Goal: Communication & Community: Ask a question

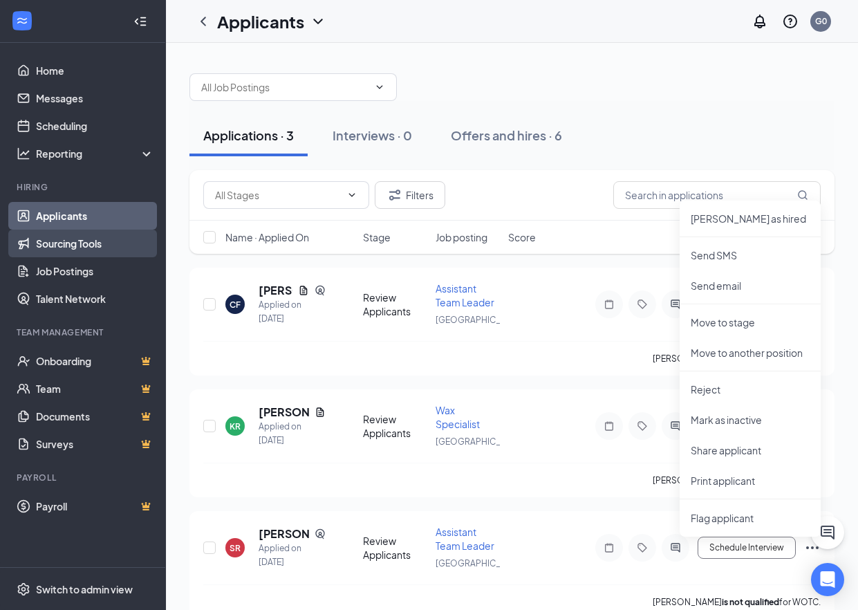
scroll to position [26, 0]
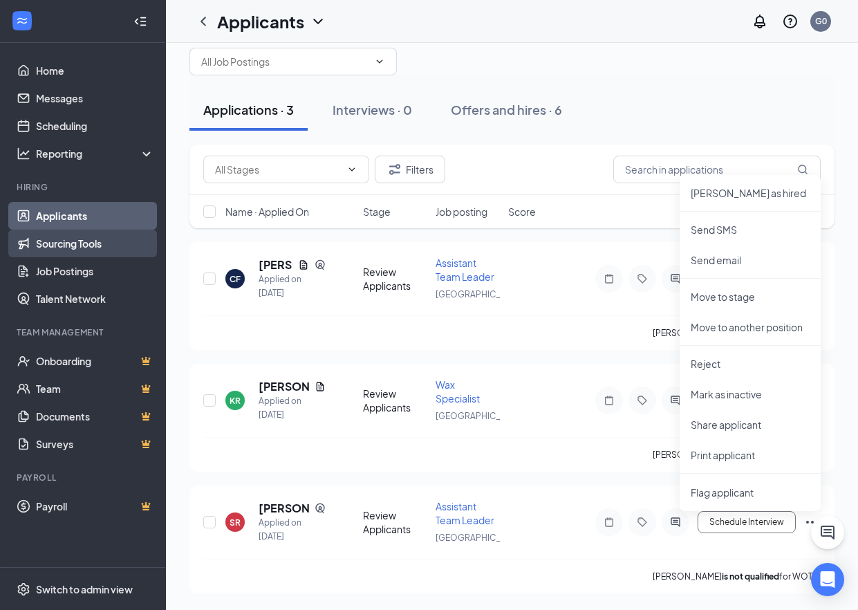
click at [82, 247] on link "Sourcing Tools" at bounding box center [95, 243] width 118 height 28
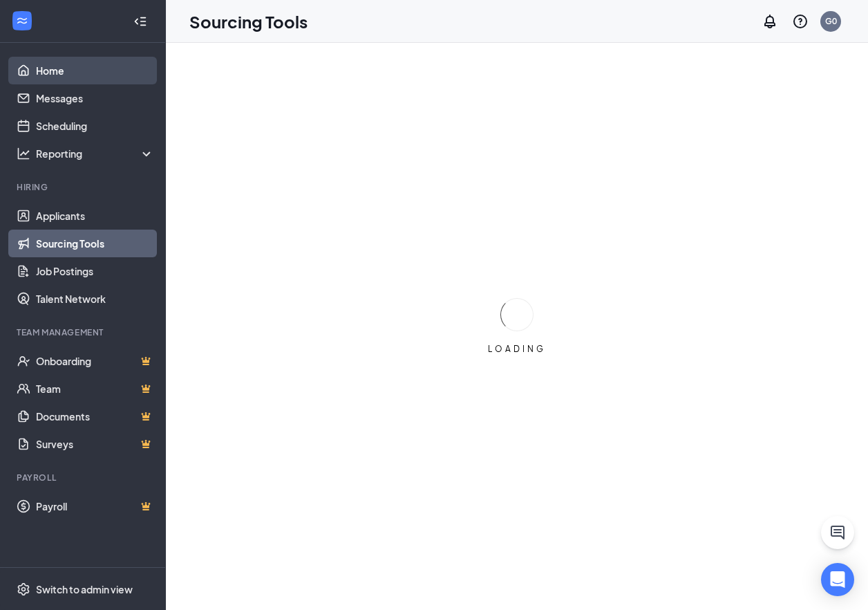
click at [85, 72] on link "Home" at bounding box center [95, 71] width 118 height 28
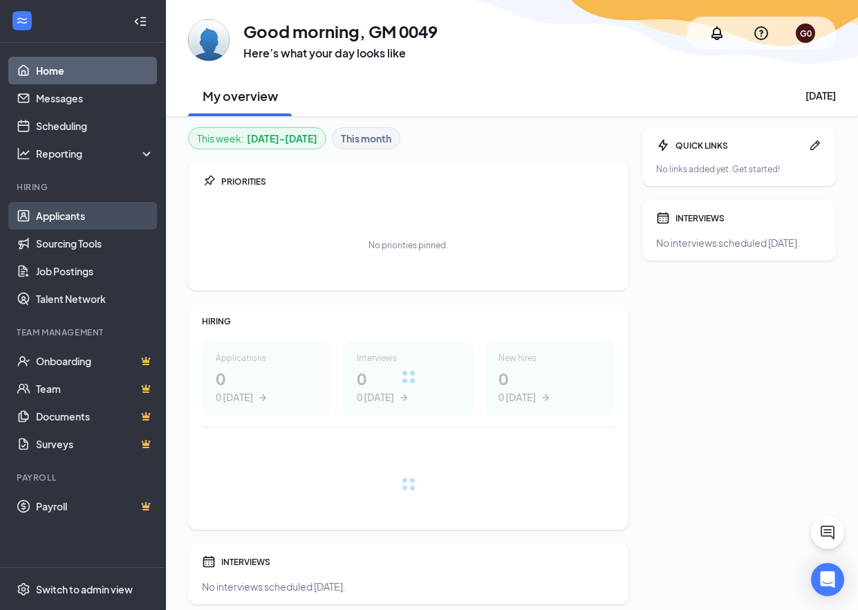
click at [88, 218] on link "Applicants" at bounding box center [95, 216] width 118 height 28
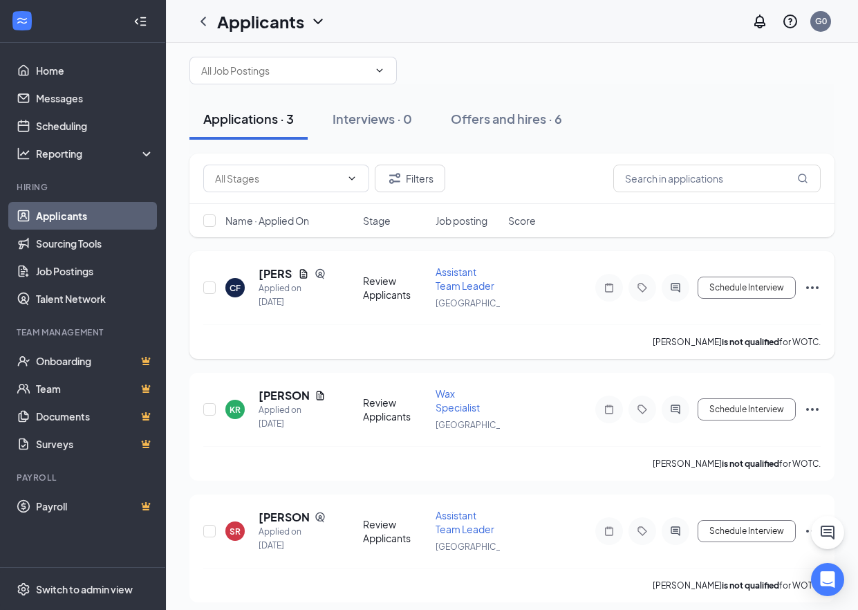
scroll to position [26, 0]
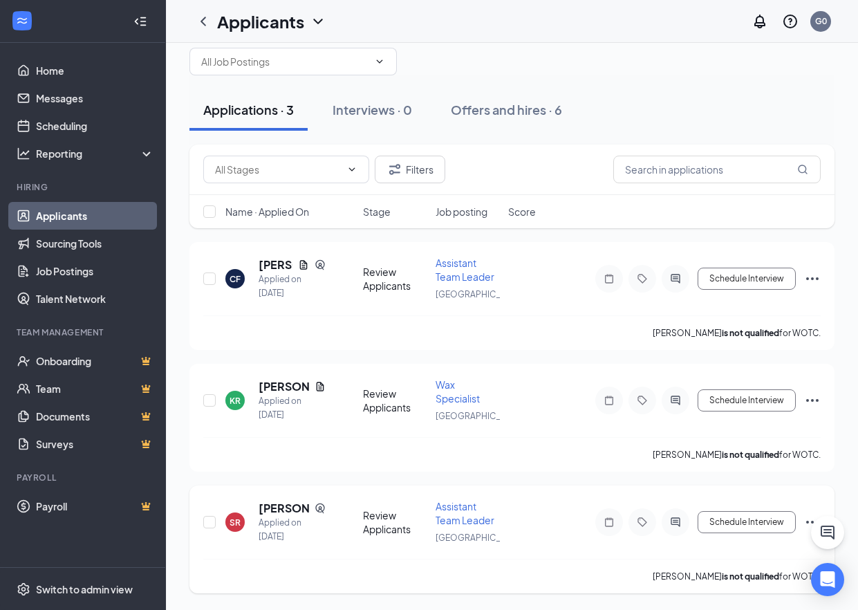
click at [459, 520] on span "Assistant Team Leader" at bounding box center [464, 513] width 59 height 26
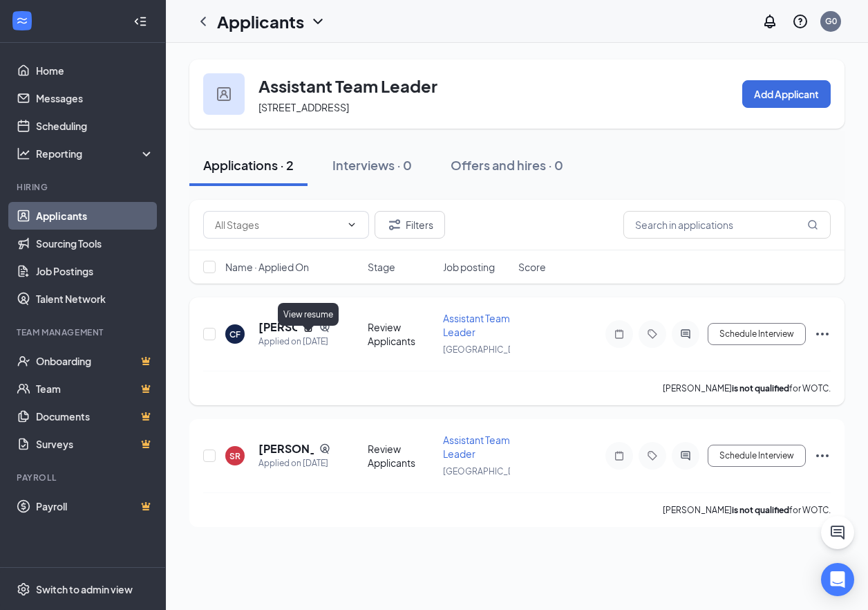
click at [308, 332] on icon "Document" at bounding box center [308, 326] width 11 height 11
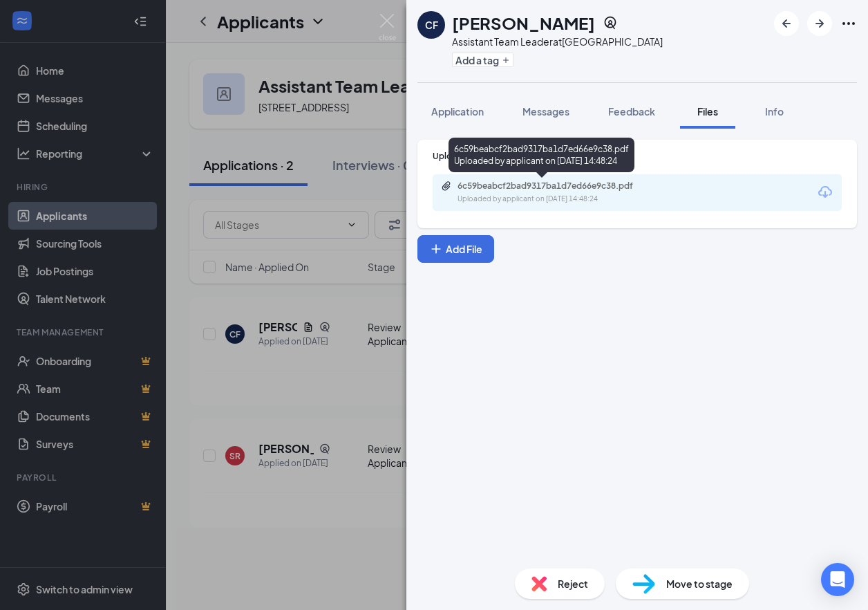
click at [525, 193] on div "6c59beabcf2bad9317ba1d7ed66e9c38.pdf Uploaded by applicant on [DATE] 14:48:24" at bounding box center [553, 192] width 224 height 24
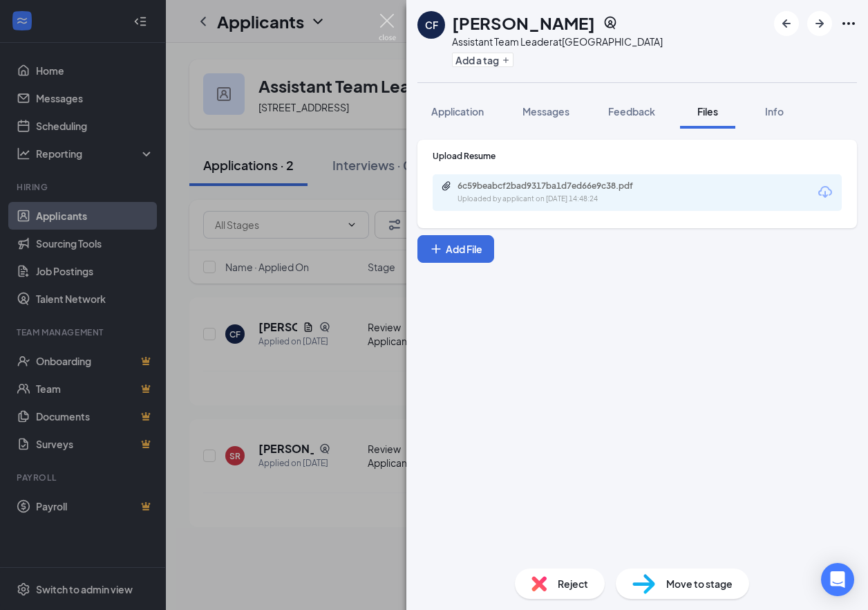
click at [389, 19] on img at bounding box center [387, 27] width 17 height 27
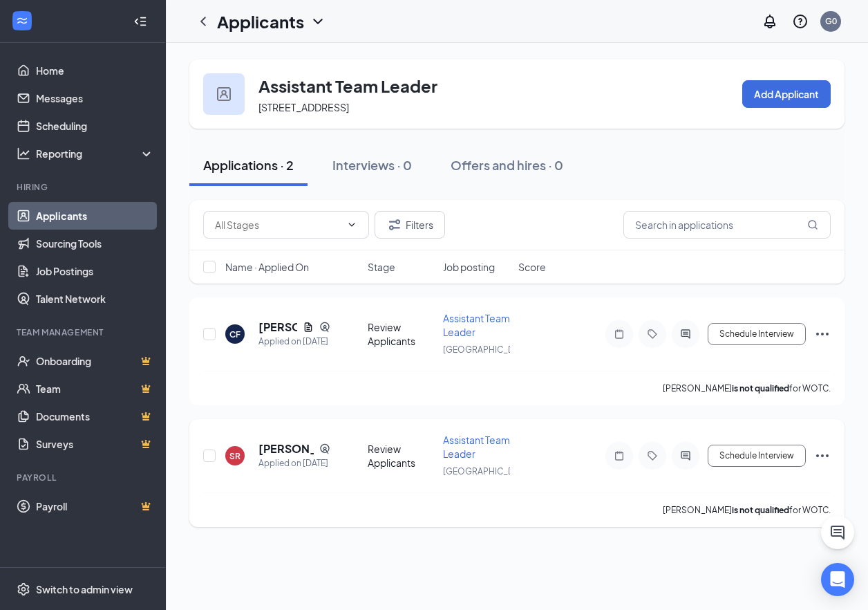
click at [473, 460] on span "Assistant Team Leader" at bounding box center [476, 446] width 67 height 26
click at [467, 460] on span "Assistant Team Leader" at bounding box center [476, 446] width 67 height 26
click at [466, 460] on span "Assistant Team Leader" at bounding box center [476, 446] width 67 height 26
click at [280, 456] on h5 "[PERSON_NAME]" at bounding box center [285, 448] width 55 height 15
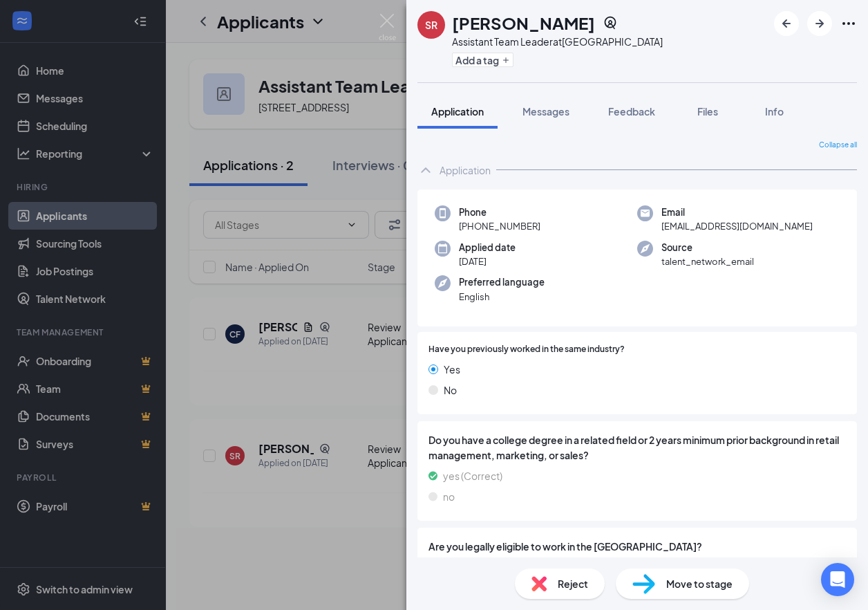
click at [569, 583] on span "Reject" at bounding box center [573, 583] width 30 height 15
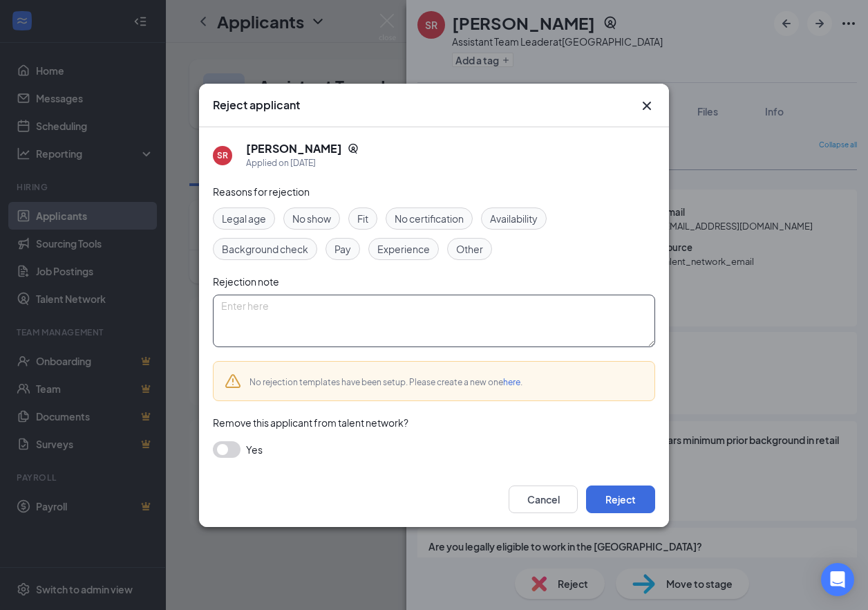
click at [325, 332] on textarea at bounding box center [434, 320] width 442 height 53
type textarea "a"
type textarea "no response"
click at [209, 453] on div "SR [PERSON_NAME] Applied on [DATE] Reasons for rejection Legal age No show Fit …" at bounding box center [434, 299] width 470 height 344
click at [221, 449] on button "button" at bounding box center [227, 449] width 28 height 17
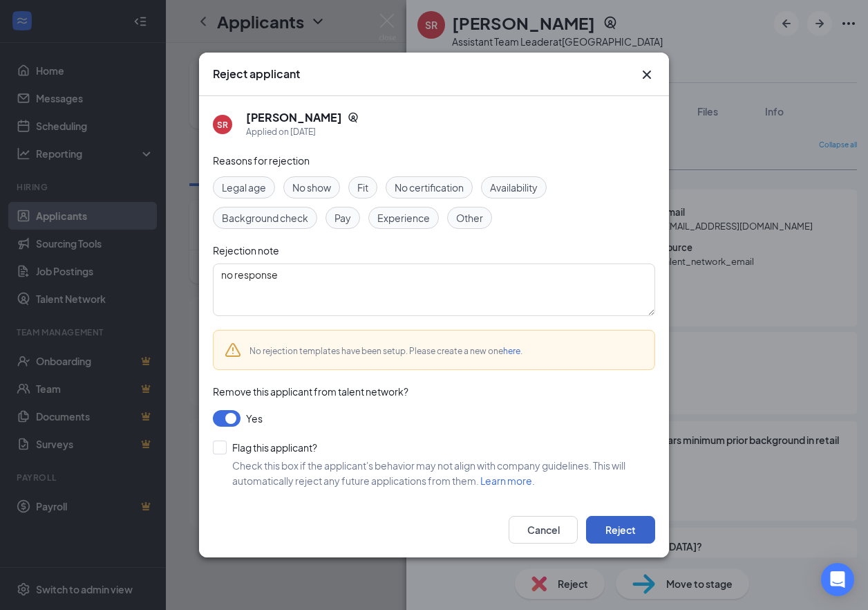
click at [600, 528] on button "Reject" at bounding box center [620, 530] width 69 height 28
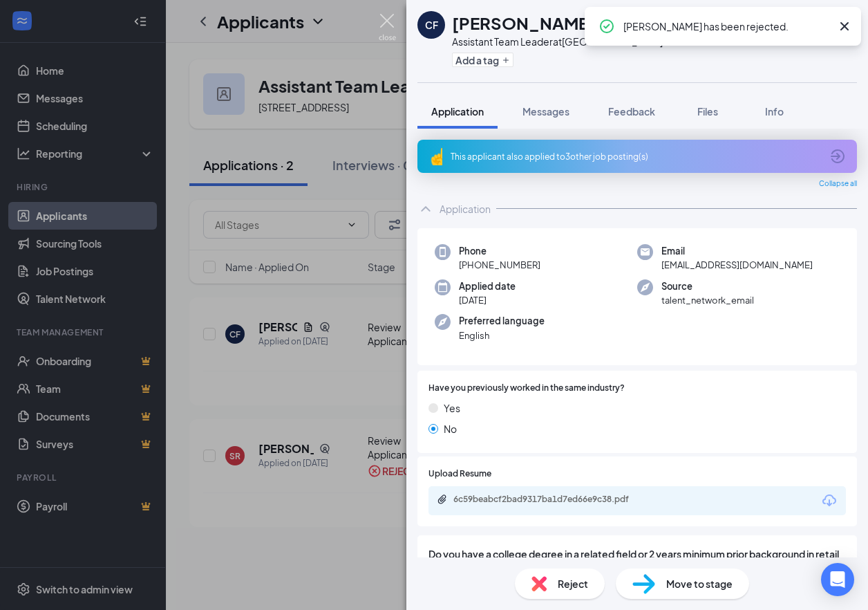
click at [367, 14] on div "CF [PERSON_NAME] Assistant Team Leader at [GEOGRAPHIC_DATA] Add a tag Applicati…" at bounding box center [434, 305] width 868 height 610
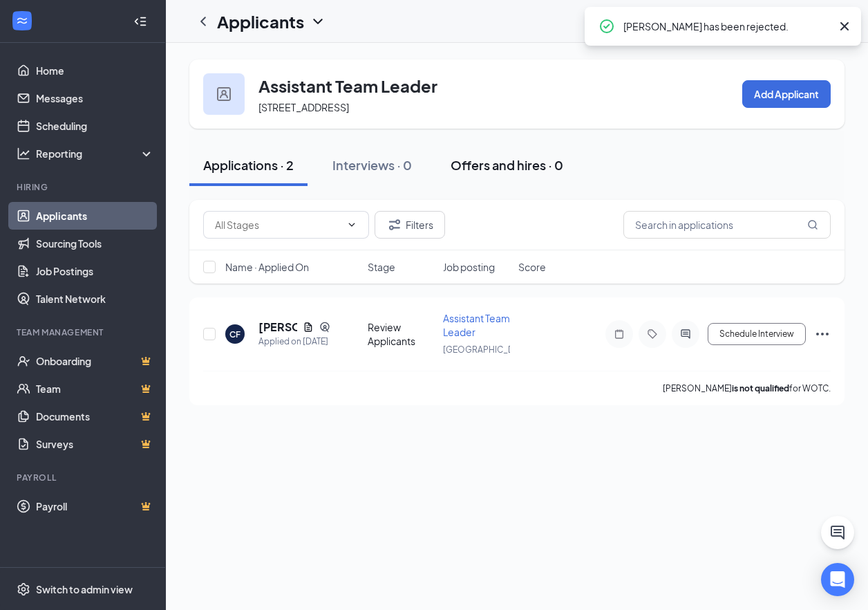
drag, startPoint x: 390, startPoint y: 15, endPoint x: 567, endPoint y: 162, distance: 229.2
click at [394, 17] on div "Applicants G0" at bounding box center [517, 21] width 702 height 43
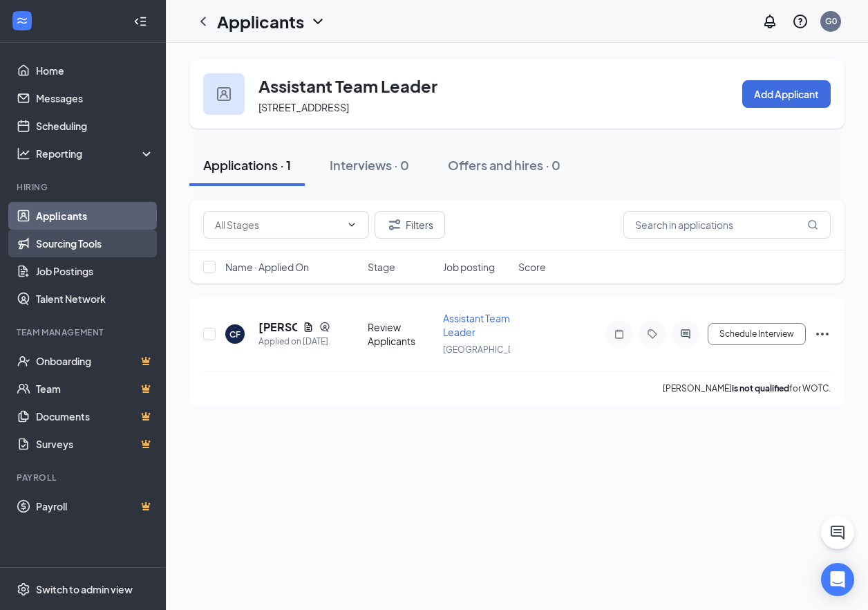
click at [119, 242] on link "Sourcing Tools" at bounding box center [95, 243] width 118 height 28
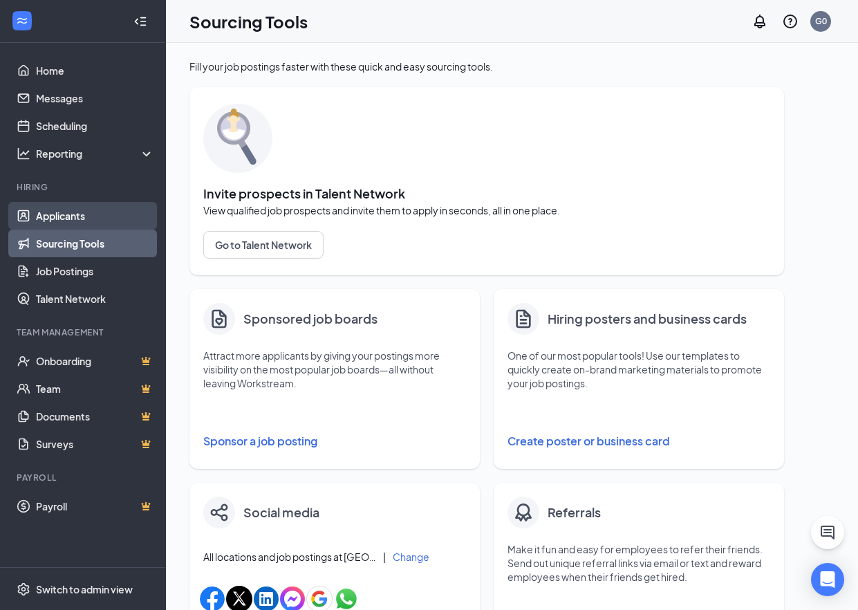
click at [97, 220] on link "Applicants" at bounding box center [95, 216] width 118 height 28
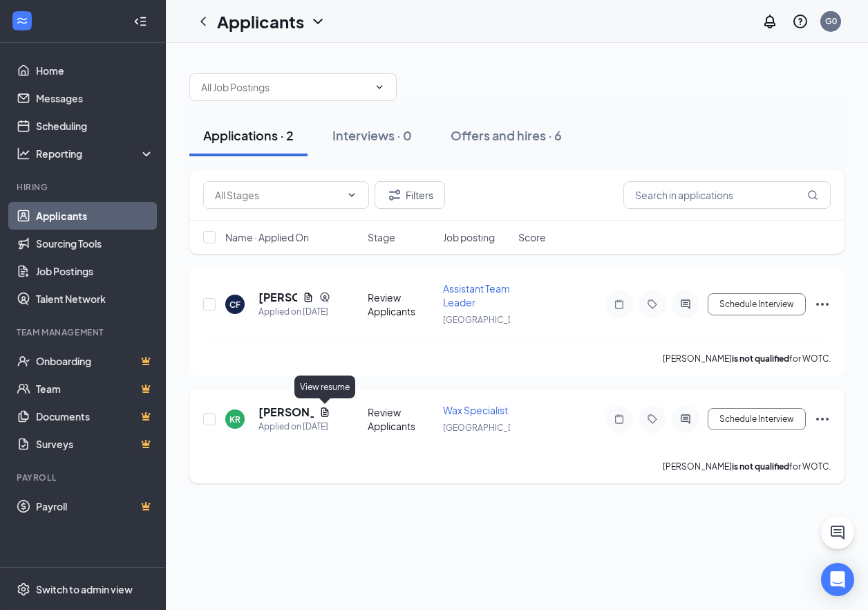
click at [322, 410] on icon "Document" at bounding box center [325, 411] width 8 height 9
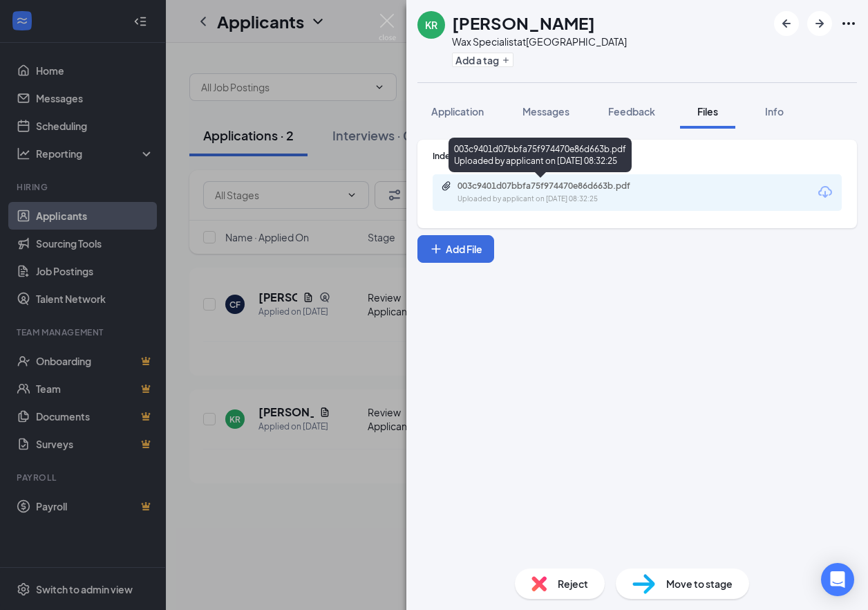
click at [531, 189] on div "003c9401d07bbfa75f974470e86d663b.pdf" at bounding box center [553, 185] width 193 height 11
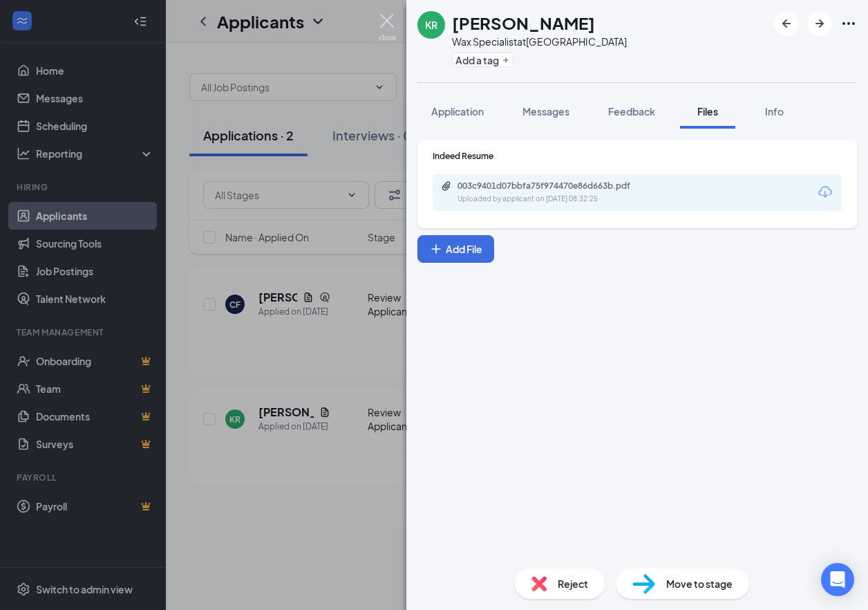
click at [387, 25] on img at bounding box center [387, 27] width 17 height 27
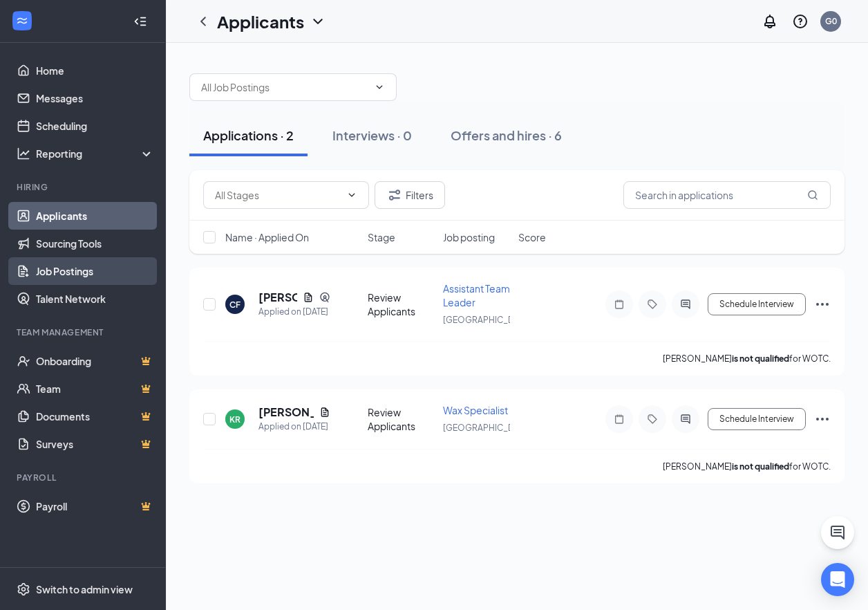
click at [75, 262] on link "Job Postings" at bounding box center [95, 271] width 118 height 28
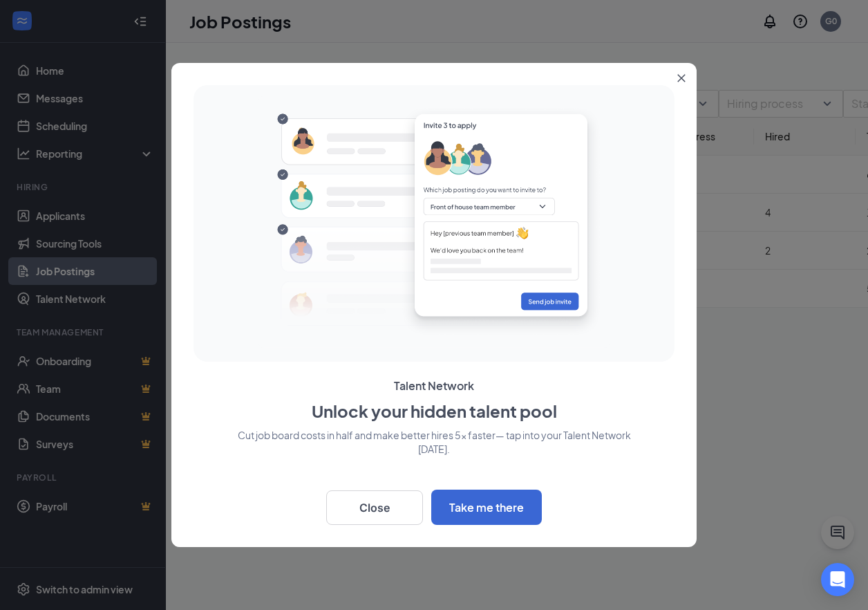
click at [684, 77] on icon "Close" at bounding box center [681, 78] width 8 height 8
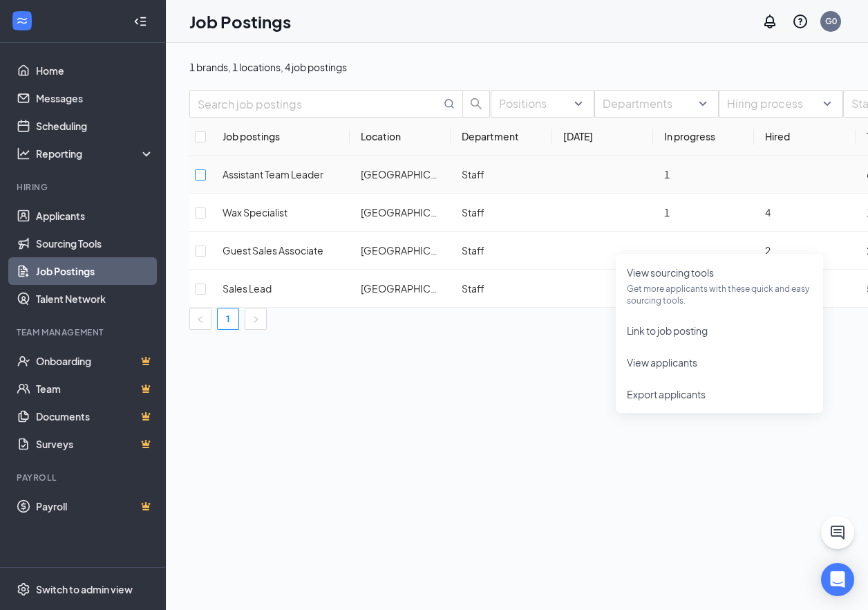
click at [206, 180] on input "checkbox" at bounding box center [200, 174] width 11 height 11
checkbox input "true"
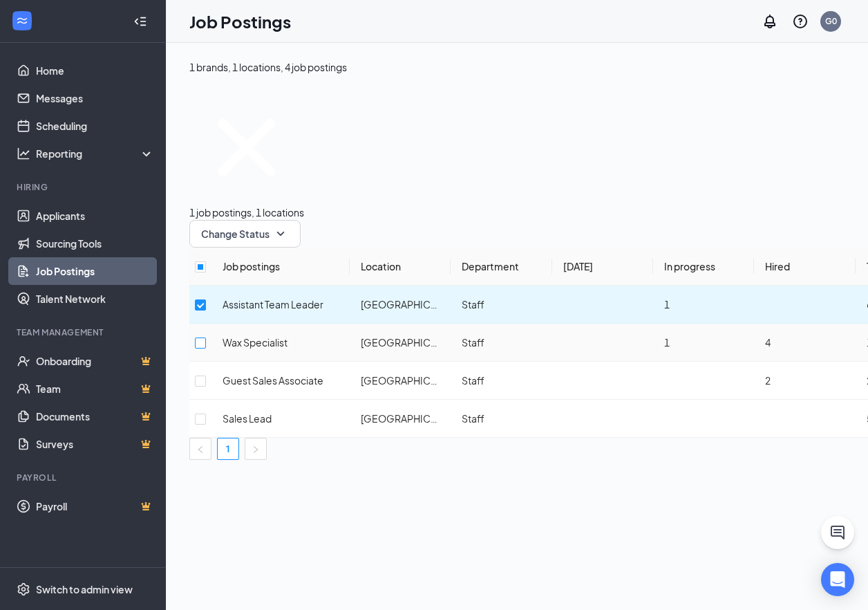
click at [206, 337] on input "checkbox" at bounding box center [200, 342] width 11 height 11
checkbox input "true"
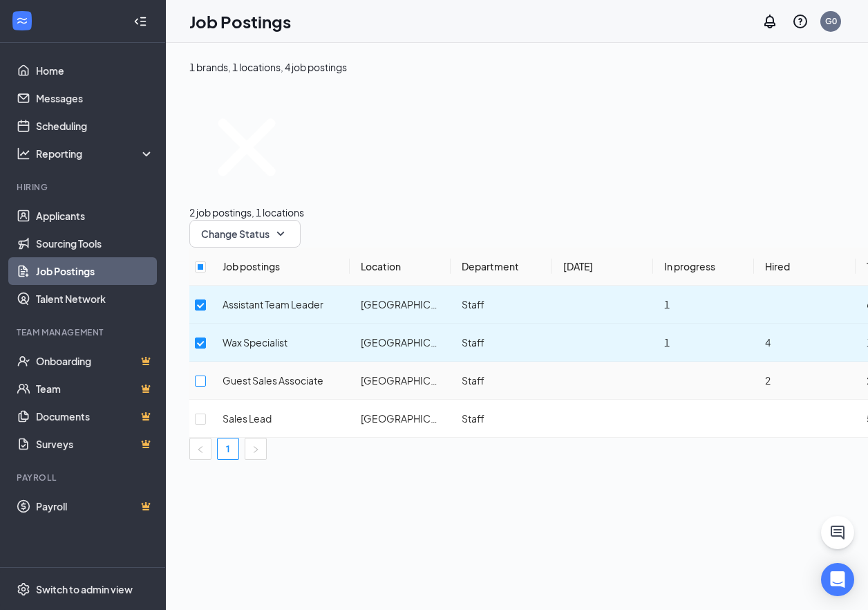
click at [206, 375] on input "checkbox" at bounding box center [200, 380] width 11 height 11
checkbox input "true"
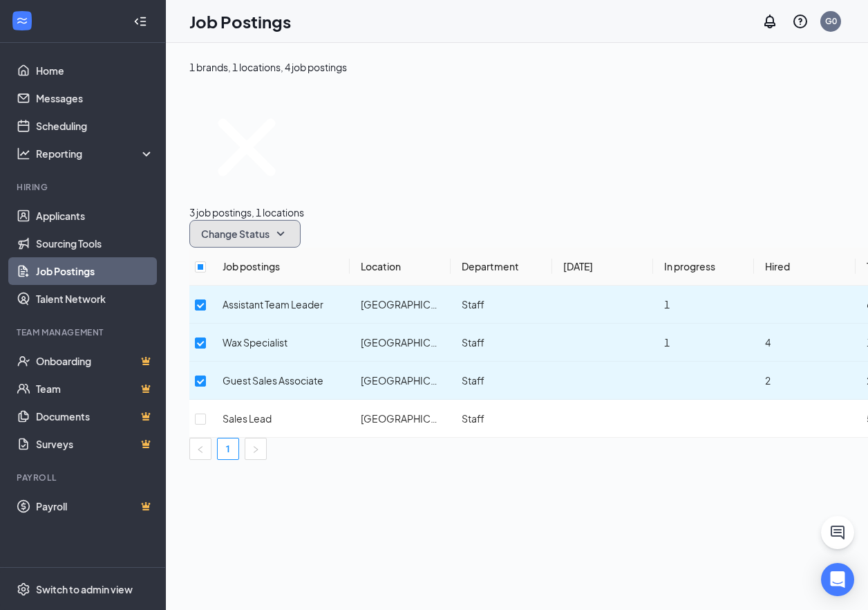
click at [270, 229] on span "Change Status" at bounding box center [235, 234] width 68 height 10
click at [422, 190] on div "Unpublish" at bounding box center [407, 182] width 111 height 15
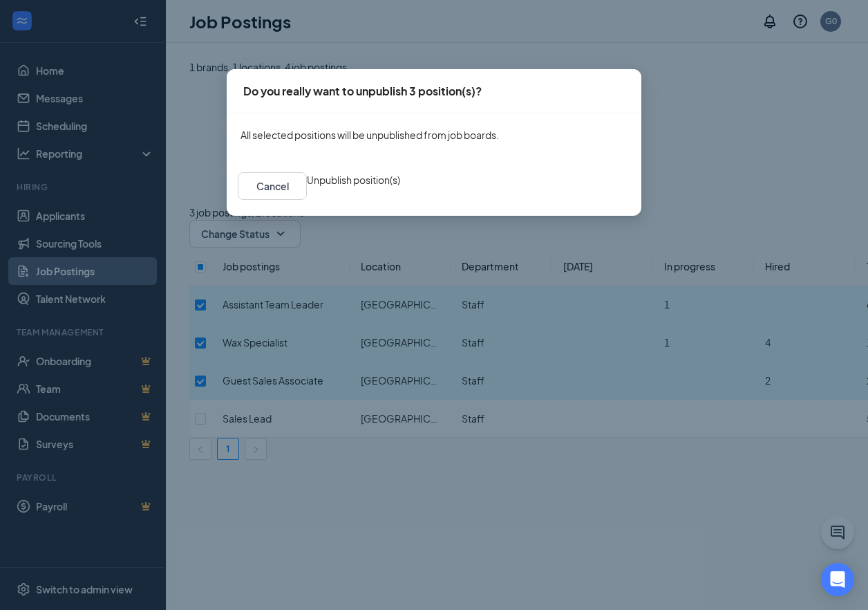
click at [400, 187] on button "Unpublish position(s)" at bounding box center [353, 179] width 93 height 15
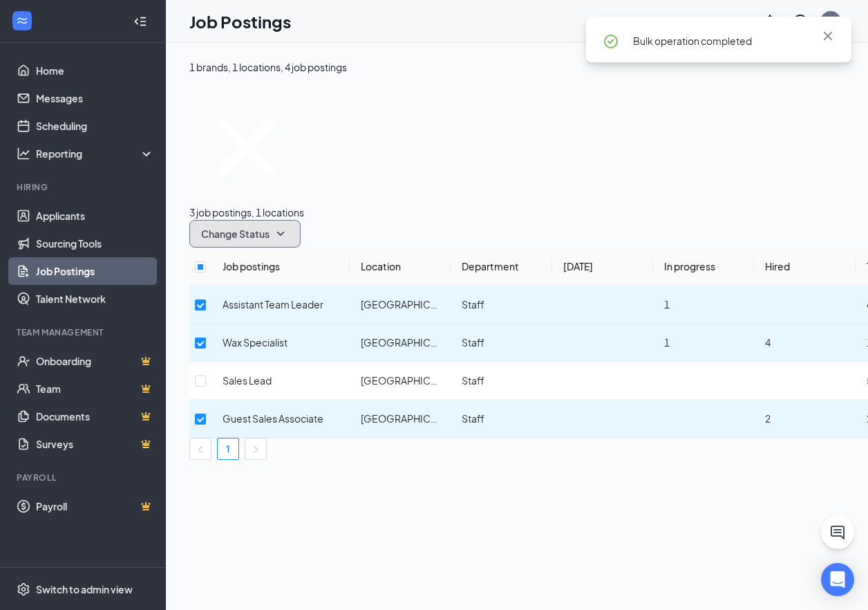
drag, startPoint x: 390, startPoint y: 146, endPoint x: 402, endPoint y: 147, distance: 11.1
click at [270, 229] on span "Change Status" at bounding box center [235, 234] width 68 height 10
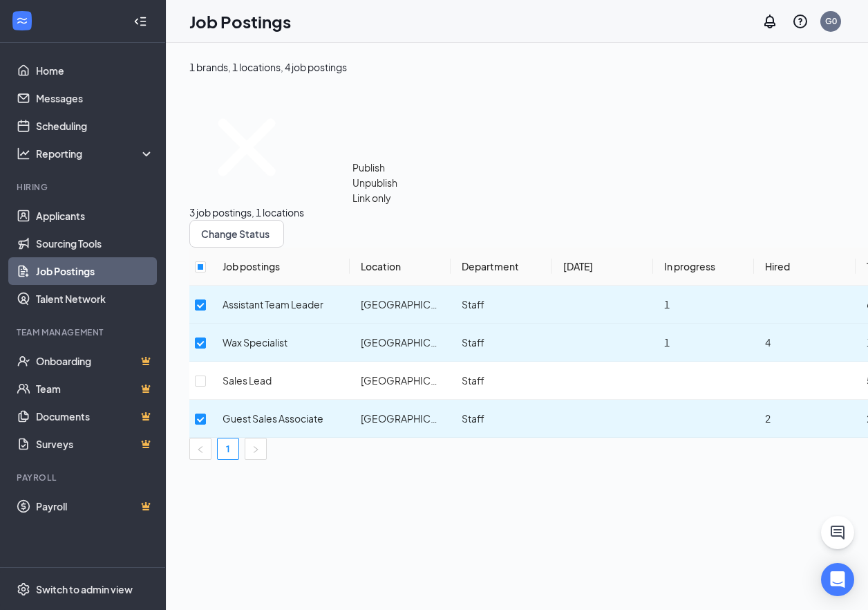
click at [406, 175] on div "Publish" at bounding box center [407, 167] width 111 height 15
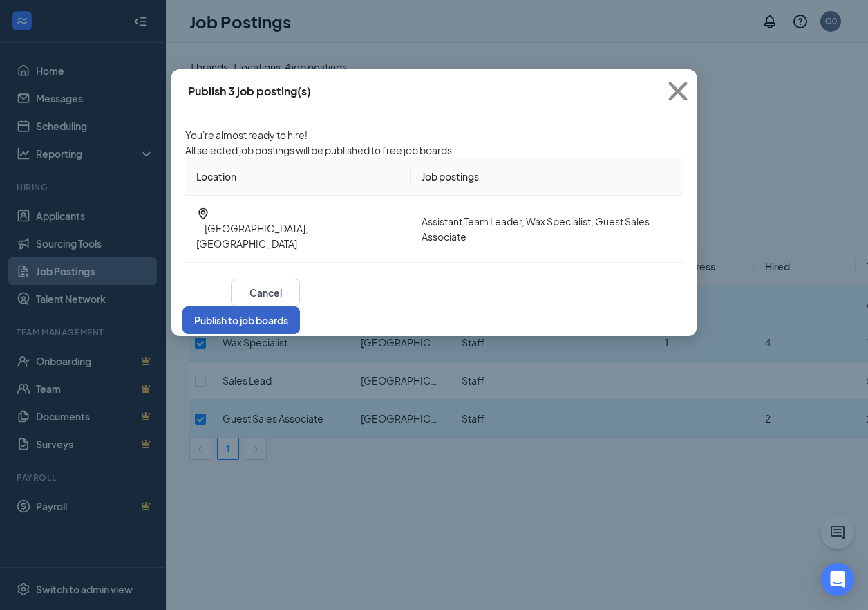
click at [300, 314] on button "Publish to job boards" at bounding box center [240, 320] width 117 height 28
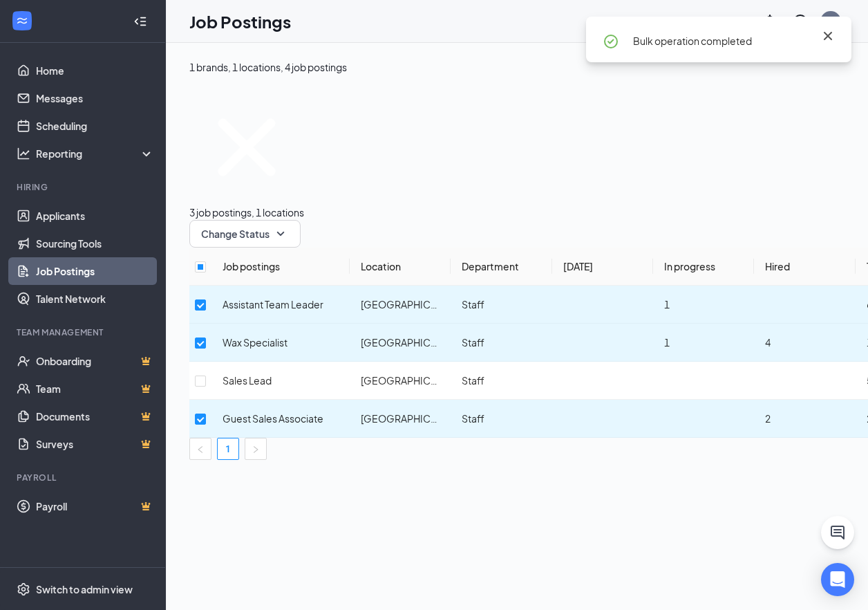
click at [833, 33] on icon "Cross" at bounding box center [828, 36] width 17 height 17
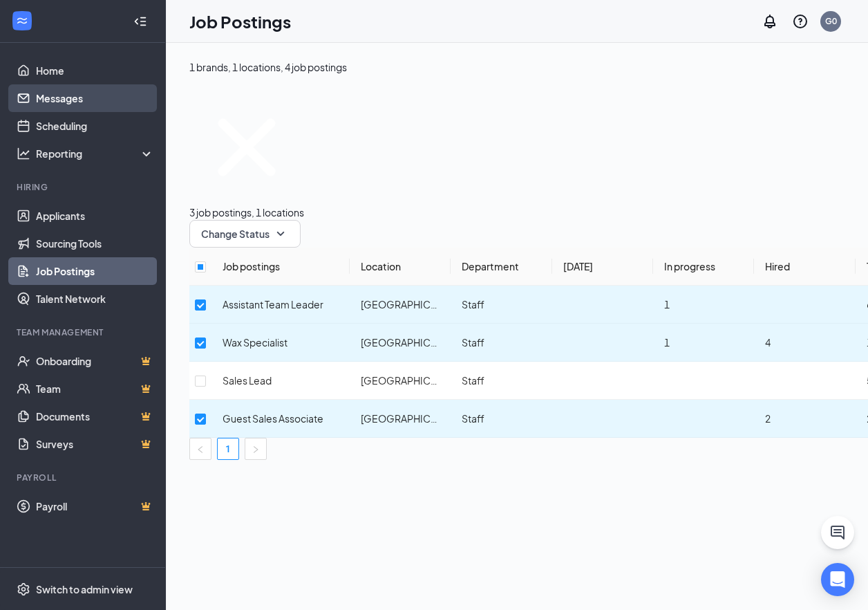
click at [60, 95] on link "Messages" at bounding box center [95, 98] width 118 height 28
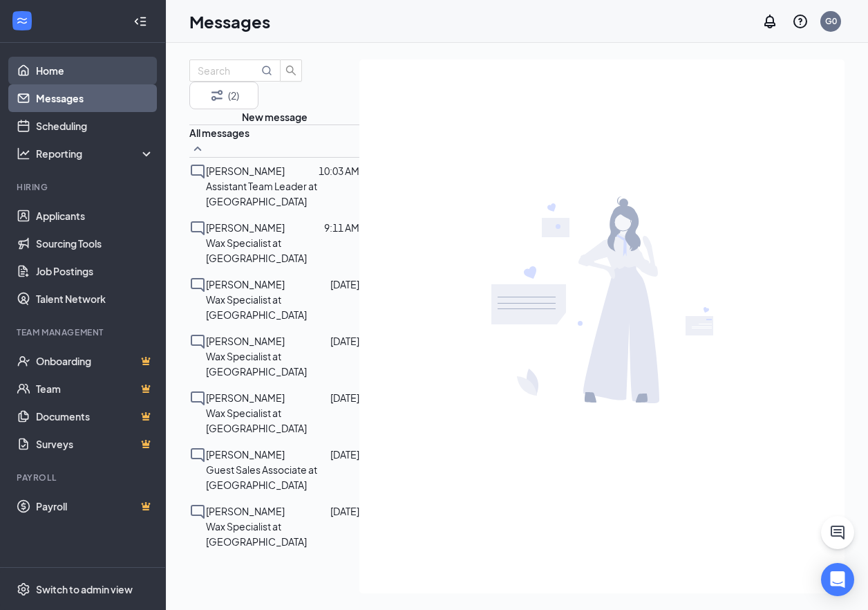
click at [70, 74] on link "Home" at bounding box center [95, 71] width 118 height 28
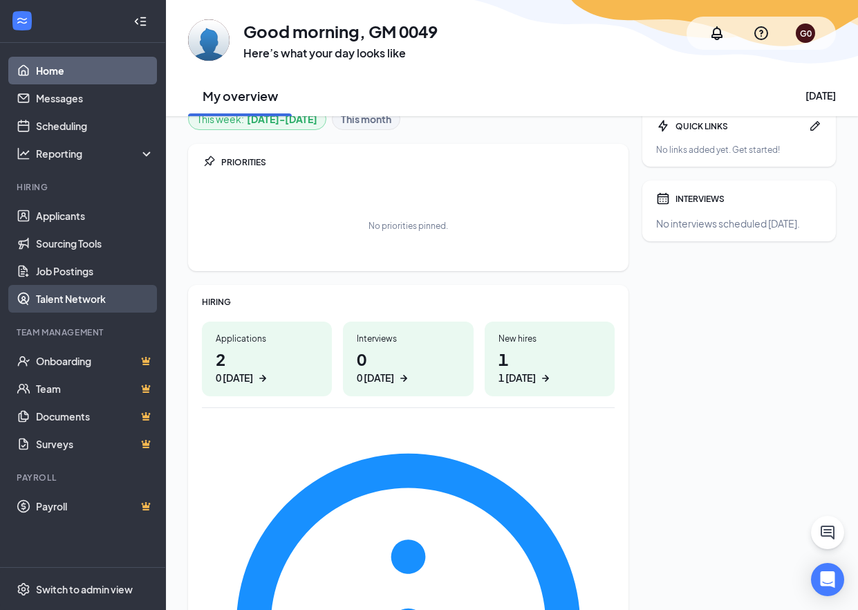
scroll to position [25, 0]
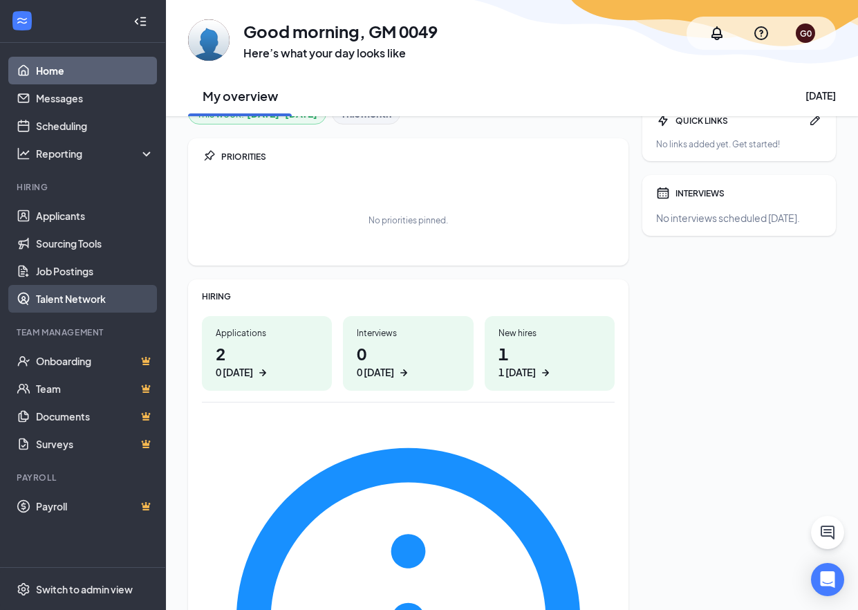
click at [81, 290] on link "Talent Network" at bounding box center [95, 299] width 118 height 28
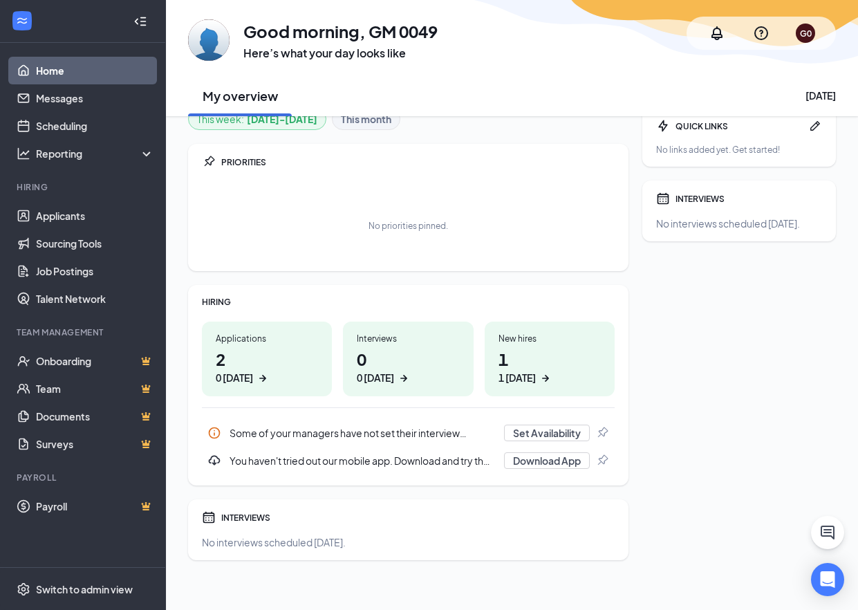
scroll to position [25, 0]
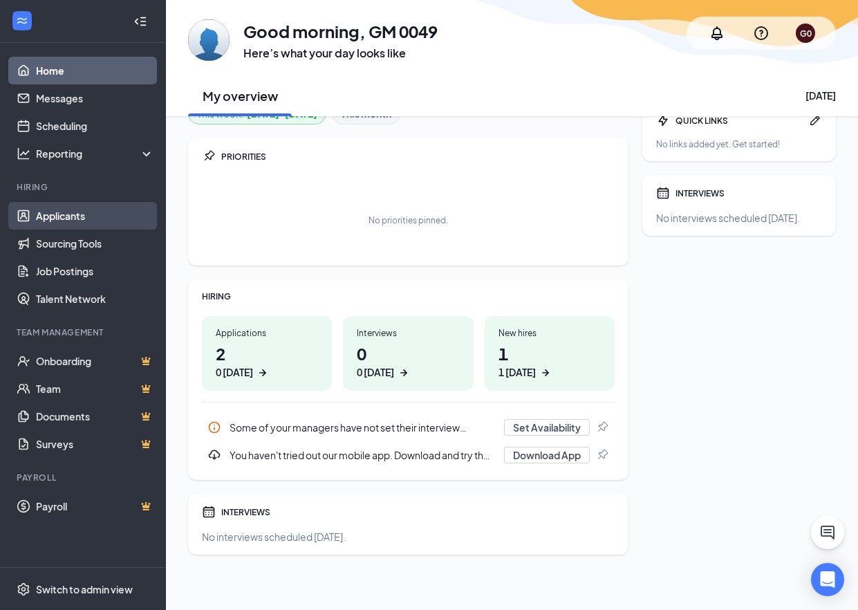
click at [66, 219] on link "Applicants" at bounding box center [95, 216] width 118 height 28
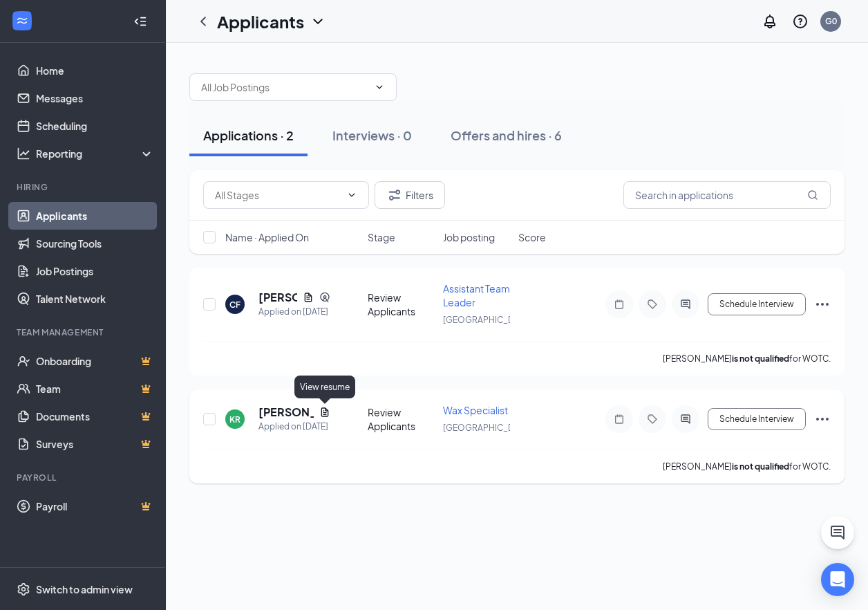
click at [319, 408] on div "[PERSON_NAME]" at bounding box center [294, 411] width 72 height 15
click at [847, 575] on div "Open Intercom Messenger" at bounding box center [838, 579] width 37 height 37
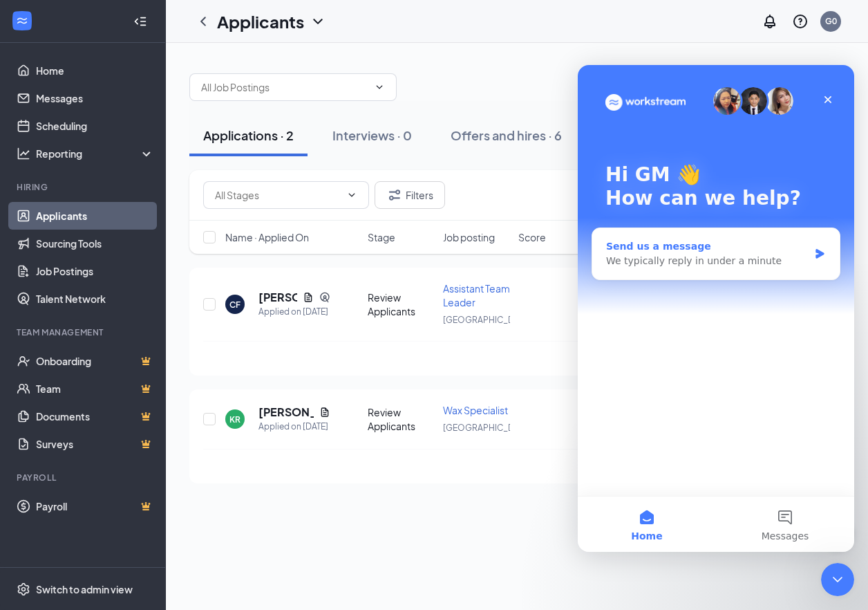
click at [672, 260] on div "We typically reply in under a minute" at bounding box center [707, 261] width 202 height 15
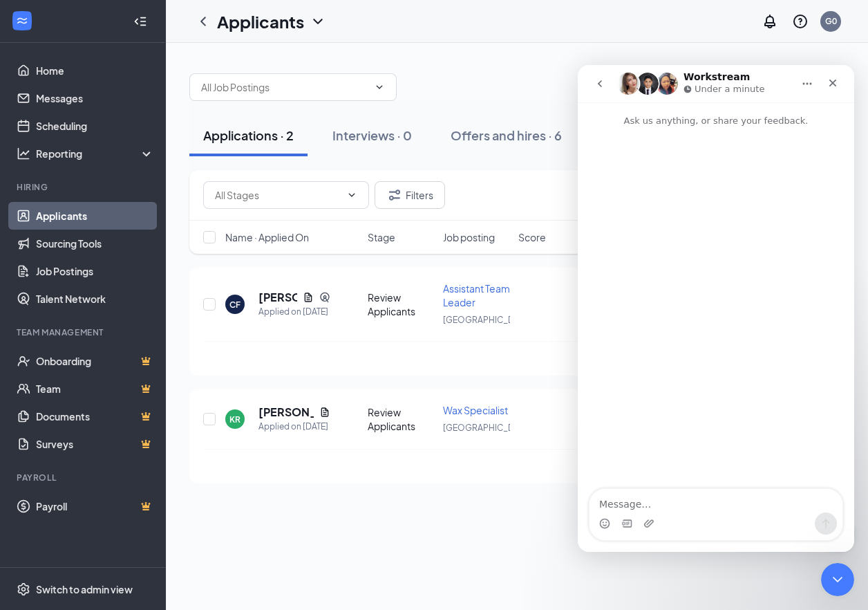
click at [625, 505] on textarea "Message…" at bounding box center [715, 500] width 253 height 23
click at [736, 509] on textarea "Good morning, I am not recieving" at bounding box center [715, 500] width 253 height 23
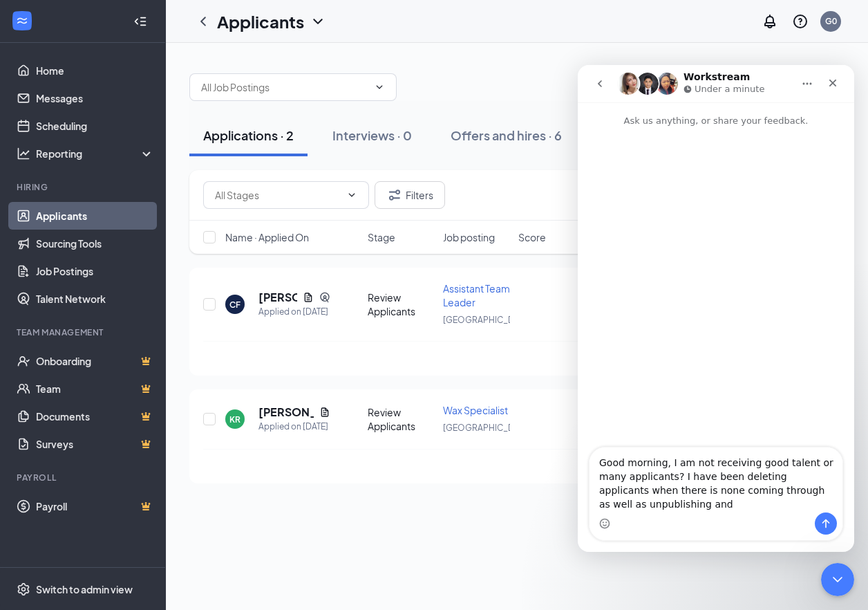
click at [827, 504] on textarea "Good morning, I am not receiving good talent or many applicants? I have been de…" at bounding box center [715, 479] width 253 height 65
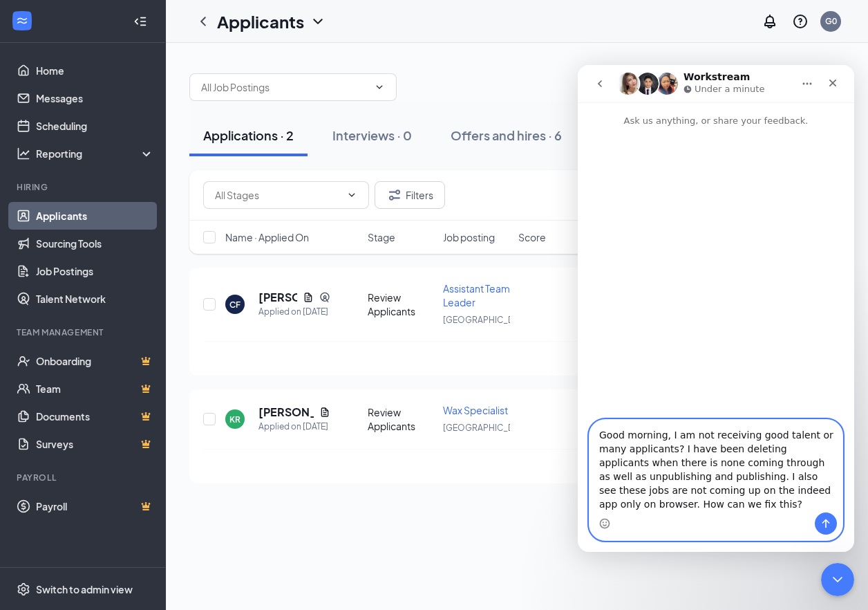
type textarea "Good morning, I am not receiving good talent or many applicants? I have been de…"
click at [829, 518] on icon "Send a message…" at bounding box center [825, 523] width 11 height 11
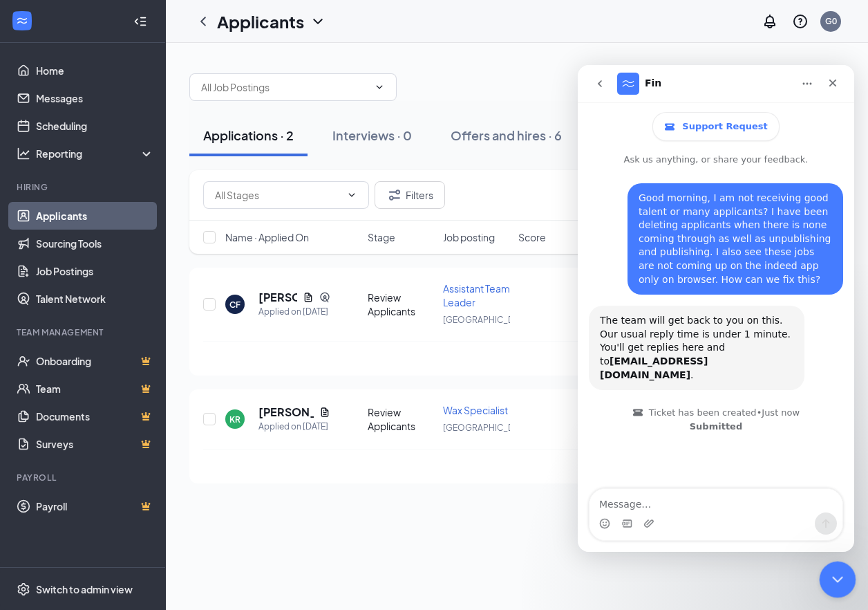
click at [828, 573] on icon "Close Intercom Messenger" at bounding box center [835, 577] width 17 height 17
